Goal: Transaction & Acquisition: Book appointment/travel/reservation

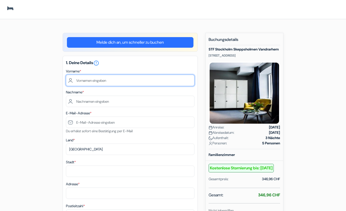
click at [124, 82] on input "text" at bounding box center [130, 80] width 129 height 11
type input "Isabel"
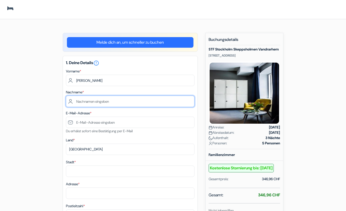
type input "Kreyenbühl"
type input "isabel.kreyenbuehl@gmx.ch"
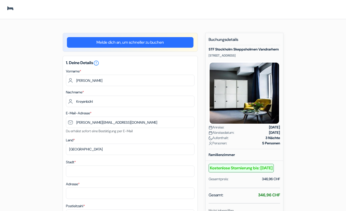
type input "5608 Stetten AG"
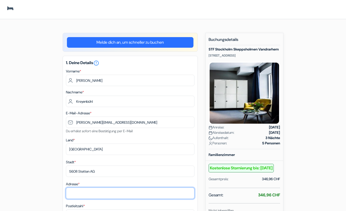
type input "Unterdorfstrasse 16"
type input "5608"
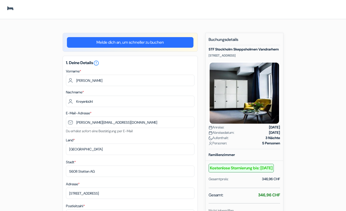
type input "0793429967"
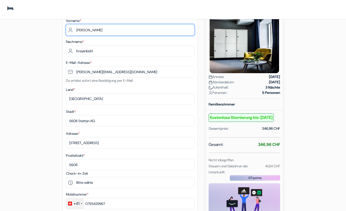
scroll to position [76, 0]
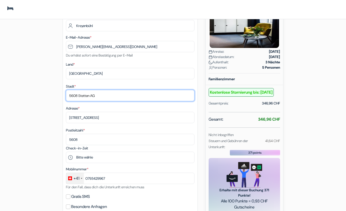
drag, startPoint x: 79, startPoint y: 96, endPoint x: 62, endPoint y: 95, distance: 16.9
click at [62, 95] on div "add_box STF Stockholm Skeppsholmen Vandrarhem Flaggmansvägen 8, Stockholm, Schw…" at bounding box center [173, 183] width 288 height 453
type input "Stetten AG"
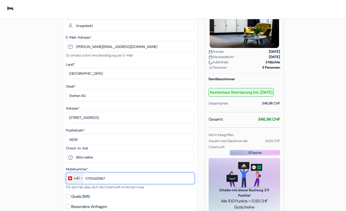
click at [88, 180] on input "0793429967" at bounding box center [130, 178] width 129 height 11
type input "793429967"
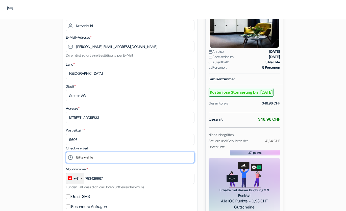
click at [120, 157] on select "Bitte wähle 15:00 16:00 17:00 18:00 19:00 20:00 21:00 22:00 23:00 0:00" at bounding box center [130, 157] width 129 height 11
select select "16"
click at [66, 153] on select "Bitte wähle 15:00 16:00 17:00 18:00 19:00 20:00 21:00 22:00 23:00 0:00" at bounding box center [130, 157] width 129 height 11
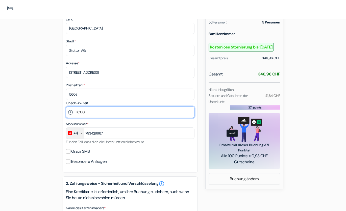
scroll to position [126, 0]
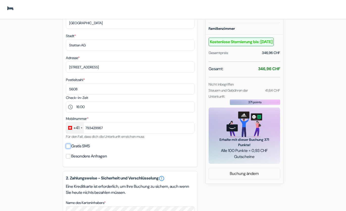
click at [67, 148] on input "Gratis SMS" at bounding box center [68, 146] width 5 height 5
checkbox input "true"
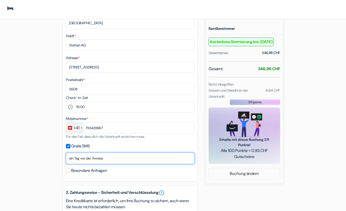
click at [99, 160] on select "Nein, danke Jetzt senden Ankunftstag ein Tag vor der Anreise zwei Tage vor der …" at bounding box center [130, 158] width 129 height 11
select select "7"
click at [66, 154] on select "Nein, danke Jetzt senden Ankunftstag ein Tag vor der Anreise zwei Tage vor der …" at bounding box center [130, 158] width 129 height 11
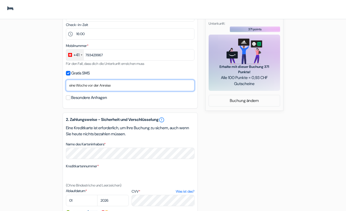
scroll to position [202, 0]
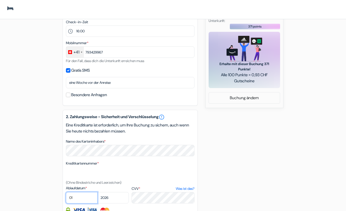
select select "09"
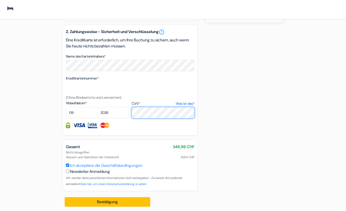
scroll to position [291, 0]
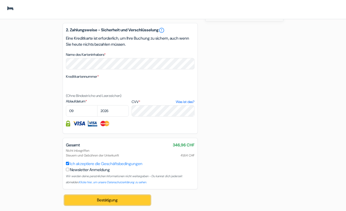
click at [96, 201] on button "Bestätigung Loading..." at bounding box center [108, 201] width 86 height 10
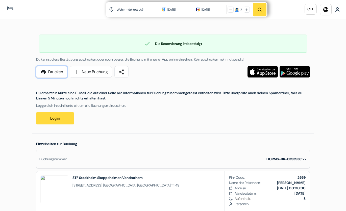
click at [61, 74] on link "print Drucken" at bounding box center [51, 72] width 31 height 12
